Goal: Information Seeking & Learning: Check status

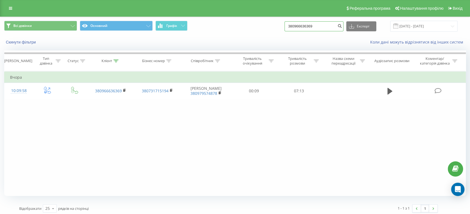
drag, startPoint x: 329, startPoint y: 25, endPoint x: 272, endPoint y: 24, distance: 57.2
click at [272, 24] on div "Всі дзвінки Основний Графік 380966636369 Експорт .csv .xls .xlsx [DATE] - [DATE]" at bounding box center [234, 26] width 461 height 11
paste input "0960550050"
type input "0960550050"
click at [342, 26] on icon "submit" at bounding box center [339, 25] width 5 height 3
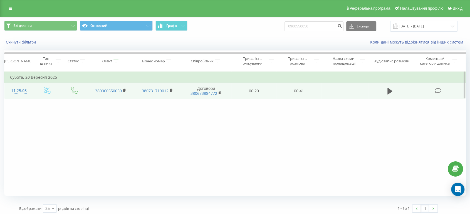
drag, startPoint x: 41, startPoint y: 136, endPoint x: 178, endPoint y: 84, distance: 146.7
click at [43, 135] on div "Фільтрувати за умовою Дорівнює Введіть значення Скасувати OK Фільтрувати за умо…" at bounding box center [234, 133] width 461 height 125
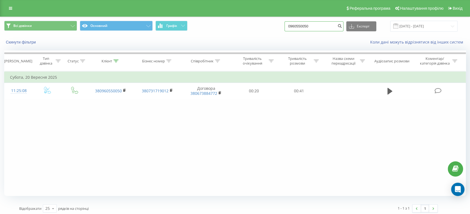
drag, startPoint x: 318, startPoint y: 26, endPoint x: 272, endPoint y: 29, distance: 45.9
click at [272, 29] on div "Всі дзвінки Основний Графік 0960550050 Експорт .csv .xls .xlsx 22.06.2025 - 22.…" at bounding box center [234, 26] width 461 height 11
paste input "676843668"
type input "0676843668"
click at [342, 25] on icon "submit" at bounding box center [339, 25] width 5 height 3
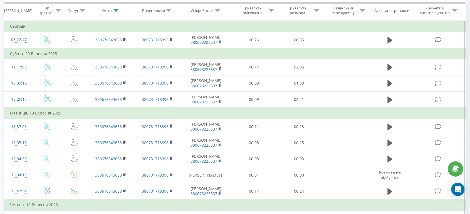
scroll to position [192, 0]
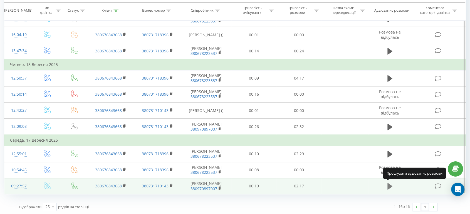
click at [389, 186] on icon at bounding box center [389, 186] width 5 height 7
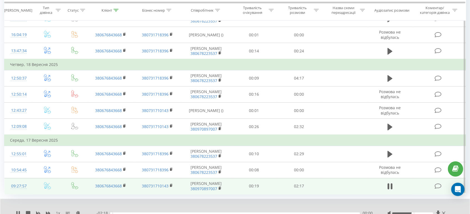
scroll to position [213, 0]
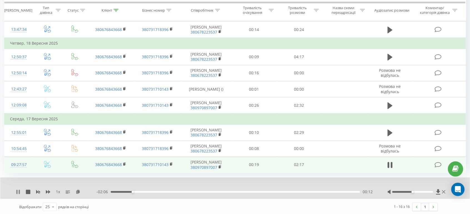
click at [19, 193] on icon at bounding box center [19, 192] width 1 height 4
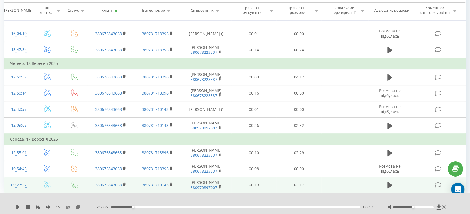
scroll to position [0, 0]
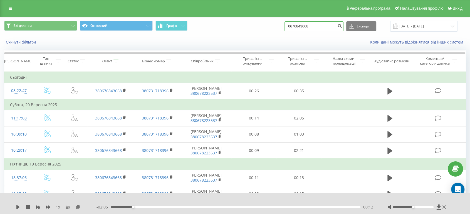
drag, startPoint x: 319, startPoint y: 25, endPoint x: 290, endPoint y: 26, distance: 28.6
click at [290, 26] on div "Всі дзвінки Основний Графік 0676843668 Експорт .csv .xls .xlsx 22.06.2025 - 22.…" at bounding box center [234, 26] width 461 height 11
type input "380930443153"
click at [342, 24] on icon "submit" at bounding box center [339, 25] width 5 height 3
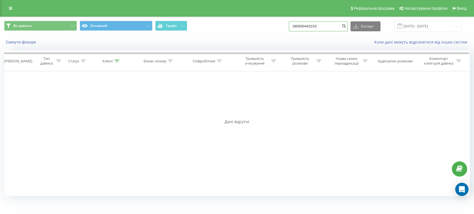
drag, startPoint x: 327, startPoint y: 27, endPoint x: 305, endPoint y: 25, distance: 22.9
click at [305, 25] on input "380930443153" at bounding box center [318, 26] width 59 height 10
type input "380984187931"
click at [346, 25] on icon "submit" at bounding box center [344, 25] width 5 height 3
drag, startPoint x: 331, startPoint y: 26, endPoint x: 305, endPoint y: 27, distance: 26.7
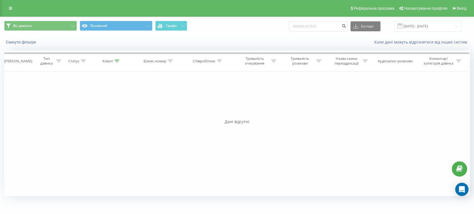
click at [305, 27] on input "380984187931" at bounding box center [318, 26] width 59 height 10
type input "3"
paste input "0674502112"
click at [300, 27] on input "0674502112" at bounding box center [318, 26] width 59 height 10
type input "380674502112"
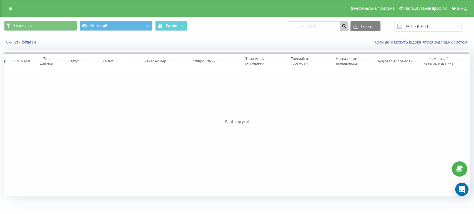
click at [347, 26] on button "submit" at bounding box center [344, 26] width 8 height 10
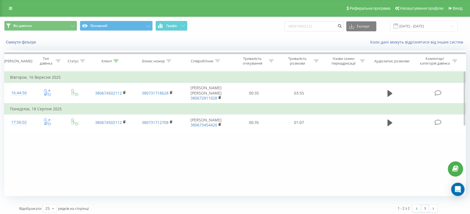
drag, startPoint x: 1, startPoint y: 148, endPoint x: 18, endPoint y: 148, distance: 16.7
click at [1, 148] on div "Всі дзвінки Основний Графік 380674502112 Експорт .csv .xls .xlsx [DATE] - [DATE…" at bounding box center [235, 117] width 470 height 201
click at [27, 164] on div "Фільтрувати за умовою Дорівнює Введіть значення Скасувати OK Фільтрувати за умо…" at bounding box center [234, 133] width 461 height 125
drag, startPoint x: 250, startPoint y: 174, endPoint x: 256, endPoint y: 163, distance: 12.1
click at [249, 173] on div "Фільтрувати за умовою Дорівнює Введіть значення Скасувати OK Фільтрувати за умо…" at bounding box center [234, 133] width 461 height 125
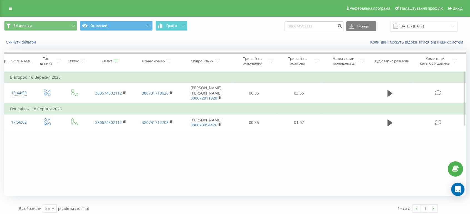
click at [32, 184] on div "Фільтрувати за умовою Дорівнює Введіть значення Скасувати OK Фільтрувати за умо…" at bounding box center [234, 133] width 461 height 125
click at [219, 150] on div "Фільтрувати за умовою Дорівнює Введіть значення Скасувати OK Фільтрувати за умо…" at bounding box center [234, 133] width 461 height 125
click at [231, 144] on div "Фільтрувати за умовою Дорівнює Введіть значення Скасувати OK Фільтрувати за умо…" at bounding box center [234, 133] width 461 height 125
